Goal: Find specific page/section: Find specific page/section

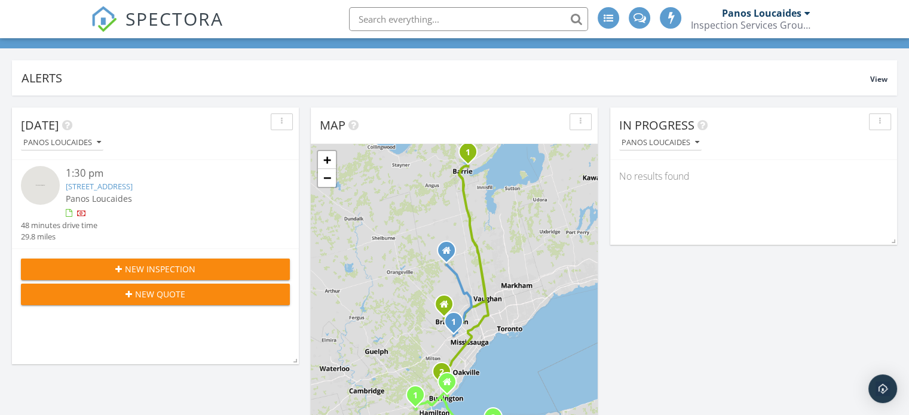
scroll to position [120, 0]
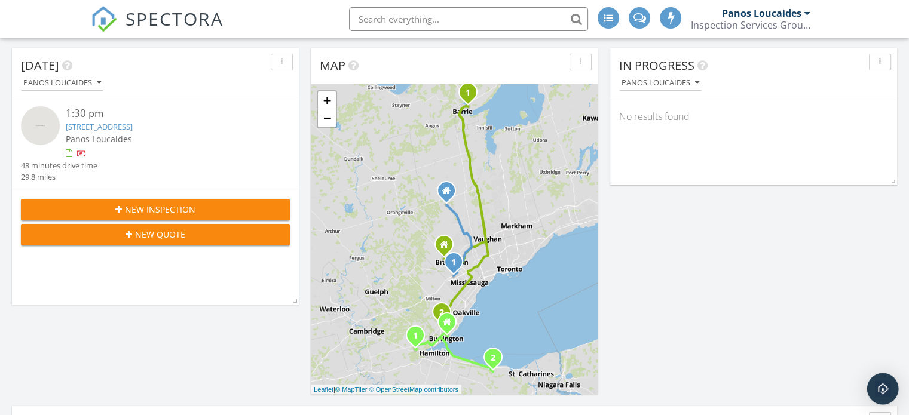
click at [886, 388] on img "Open Intercom Messenger" at bounding box center [883, 389] width 16 height 16
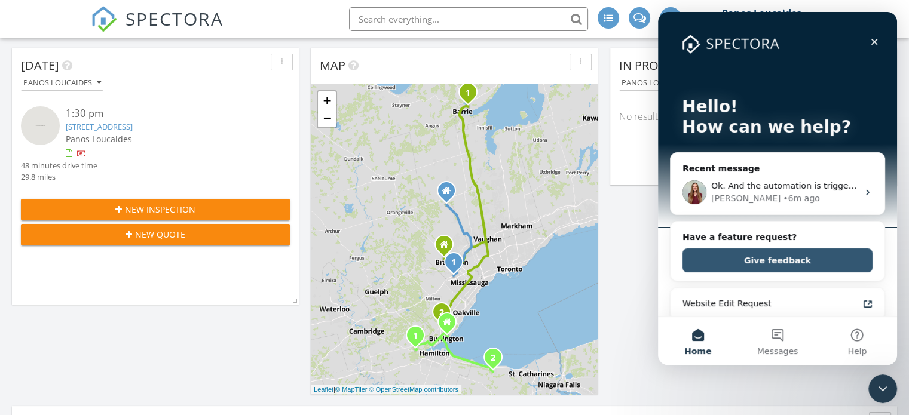
scroll to position [0, 0]
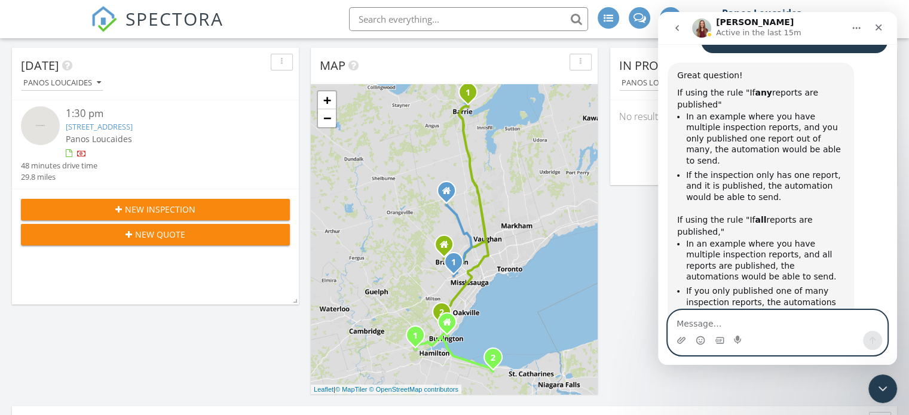
scroll to position [2786, 0]
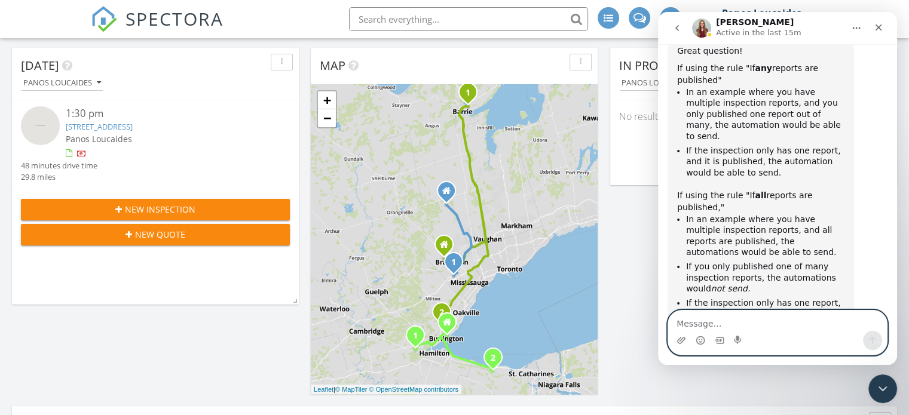
click at [703, 320] on textarea "Message…" at bounding box center [777, 321] width 219 height 20
type textarea "Perfect. Thank you"
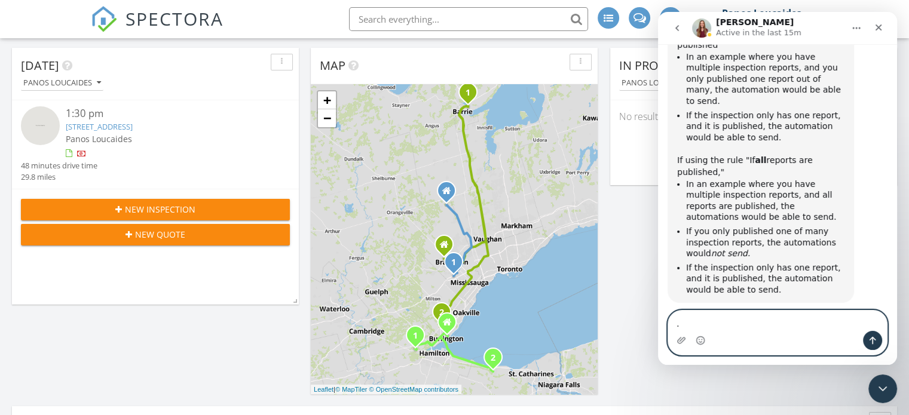
scroll to position [2821, 0]
type textarea "."
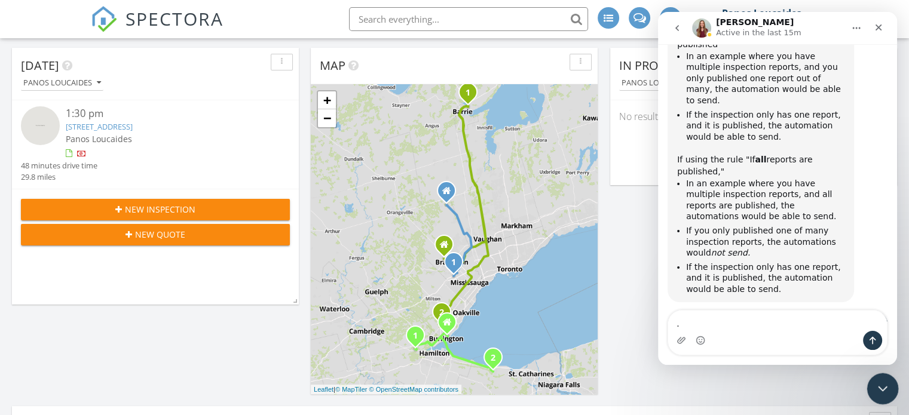
click at [884, 391] on icon "Close Intercom Messenger" at bounding box center [881, 387] width 14 height 14
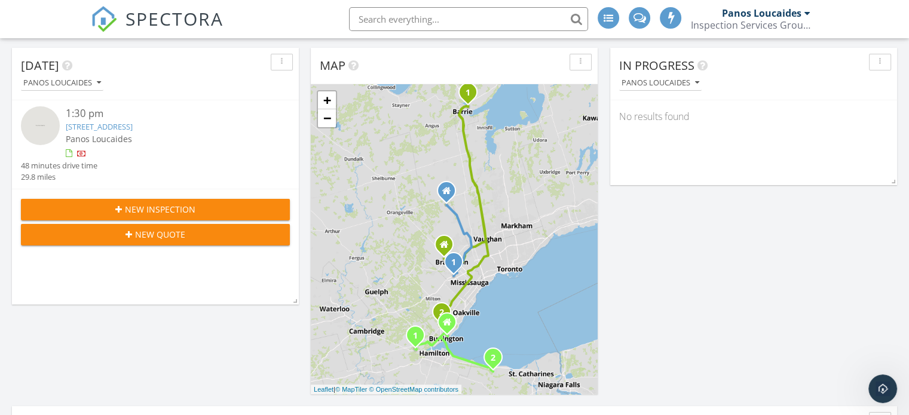
scroll to position [2821, 0]
click at [411, 17] on input "text" at bounding box center [468, 19] width 239 height 24
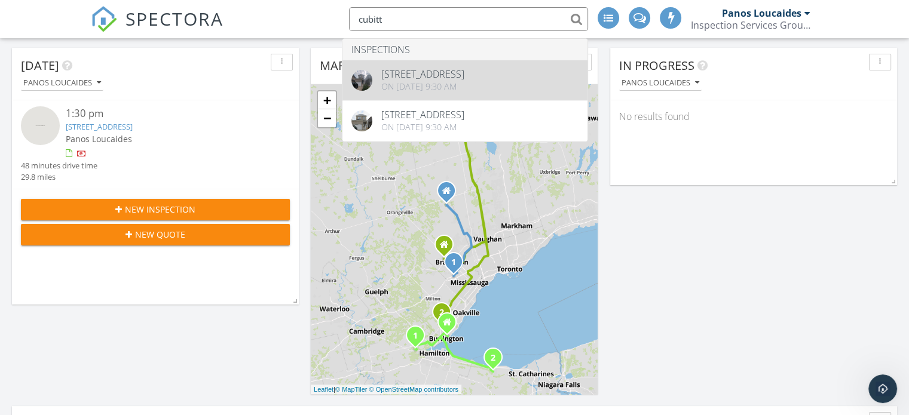
type input "cubitt"
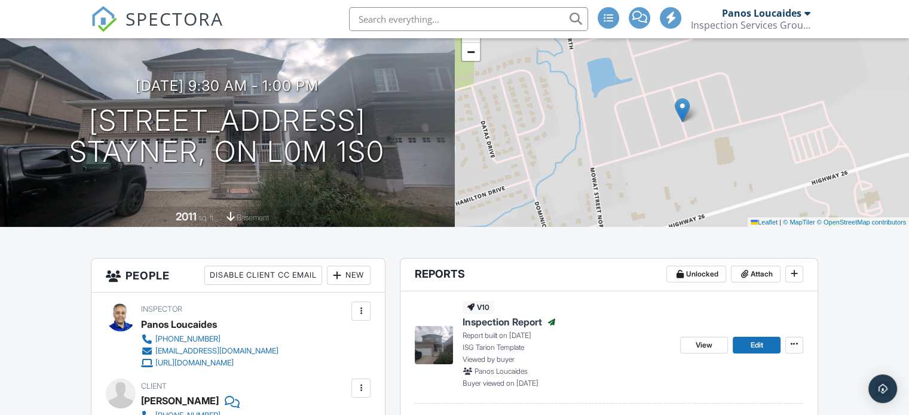
scroll to position [179, 0]
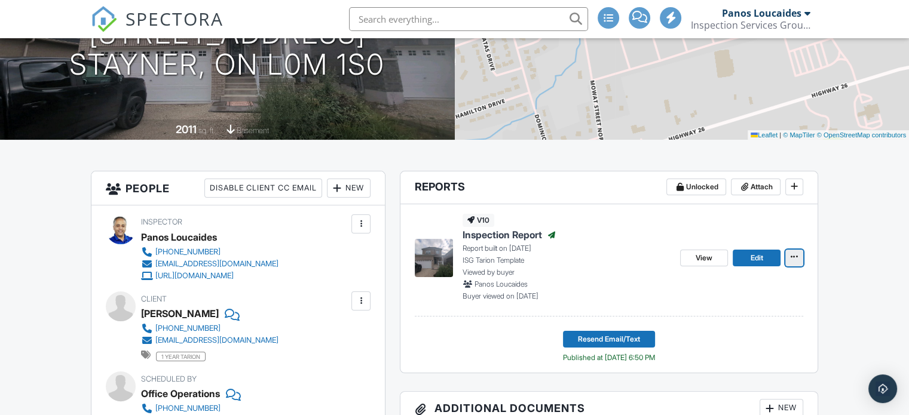
click at [794, 260] on icon at bounding box center [794, 257] width 7 height 8
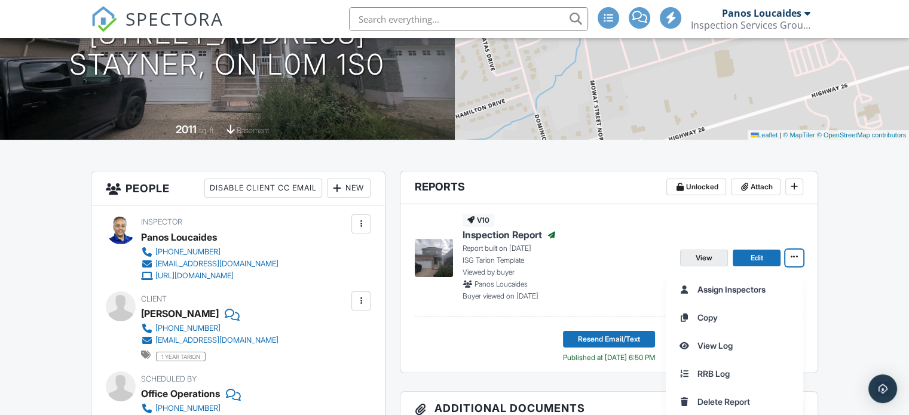
click at [703, 261] on span "View" at bounding box center [704, 258] width 17 height 12
